Goal: Navigation & Orientation: Find specific page/section

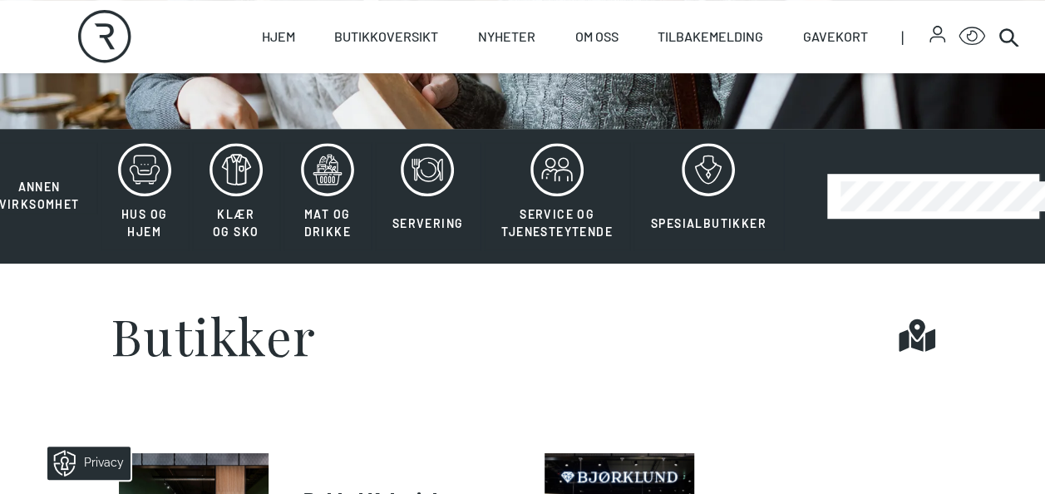
scroll to position [320, 0]
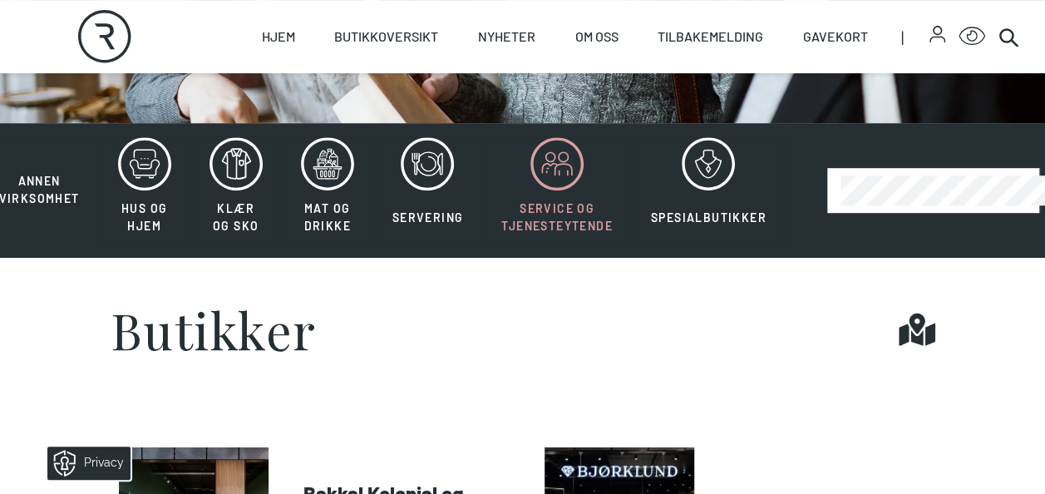
click at [532, 155] on icon at bounding box center [556, 163] width 53 height 53
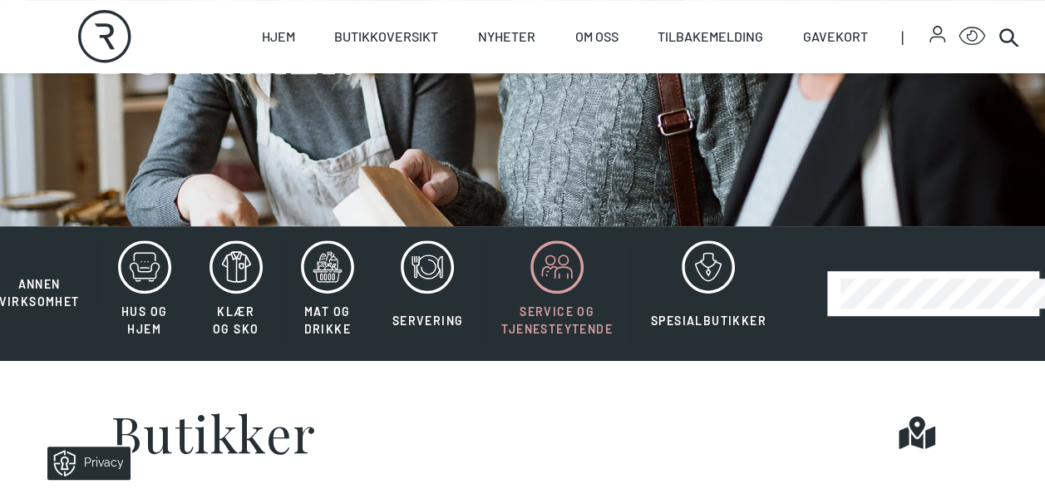
scroll to position [209, 0]
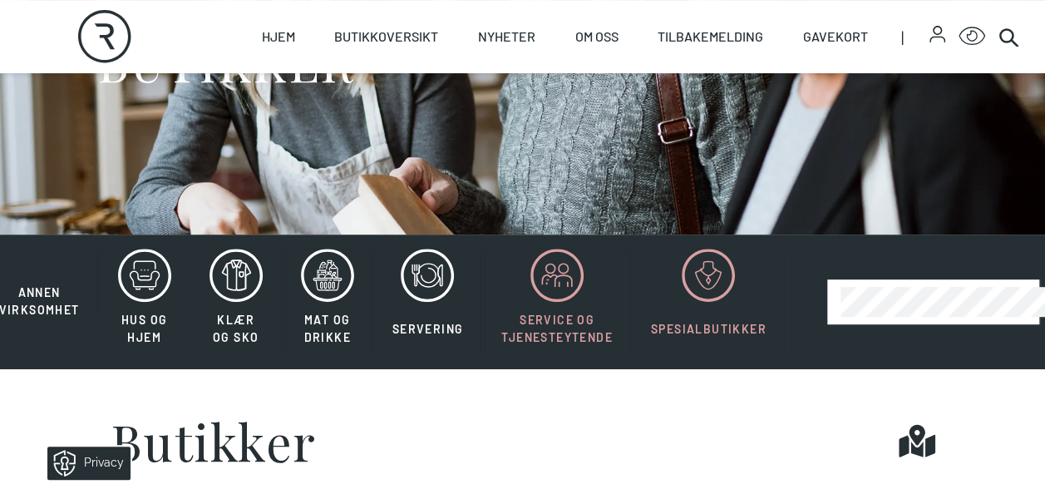
click at [714, 298] on icon at bounding box center [708, 275] width 53 height 53
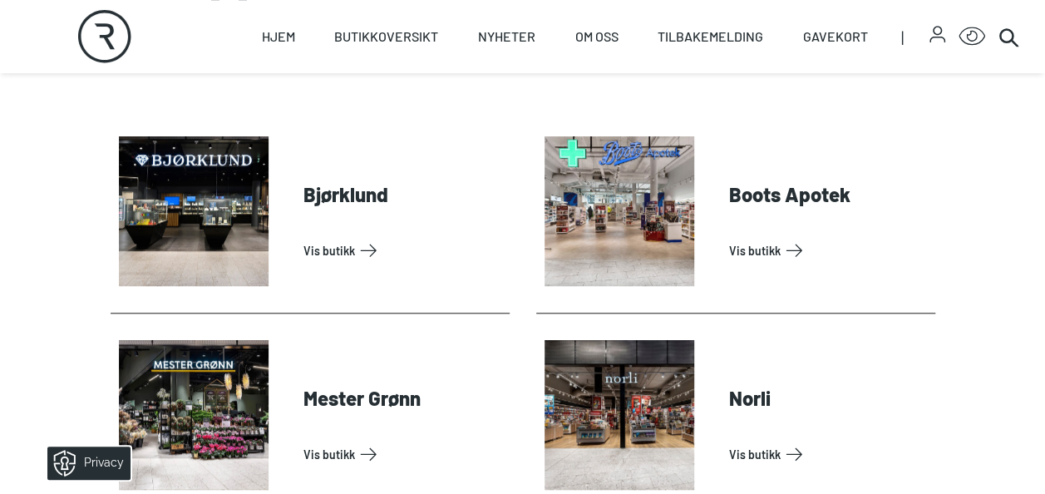
scroll to position [634, 0]
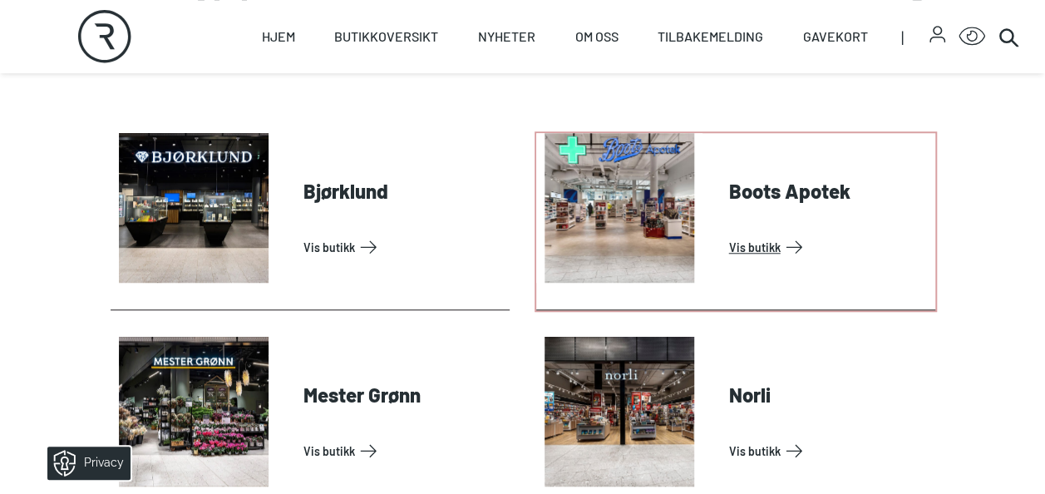
click at [740, 246] on link "Vis butikk" at bounding box center [829, 247] width 200 height 27
